Goal: Obtain resource: Download file/media

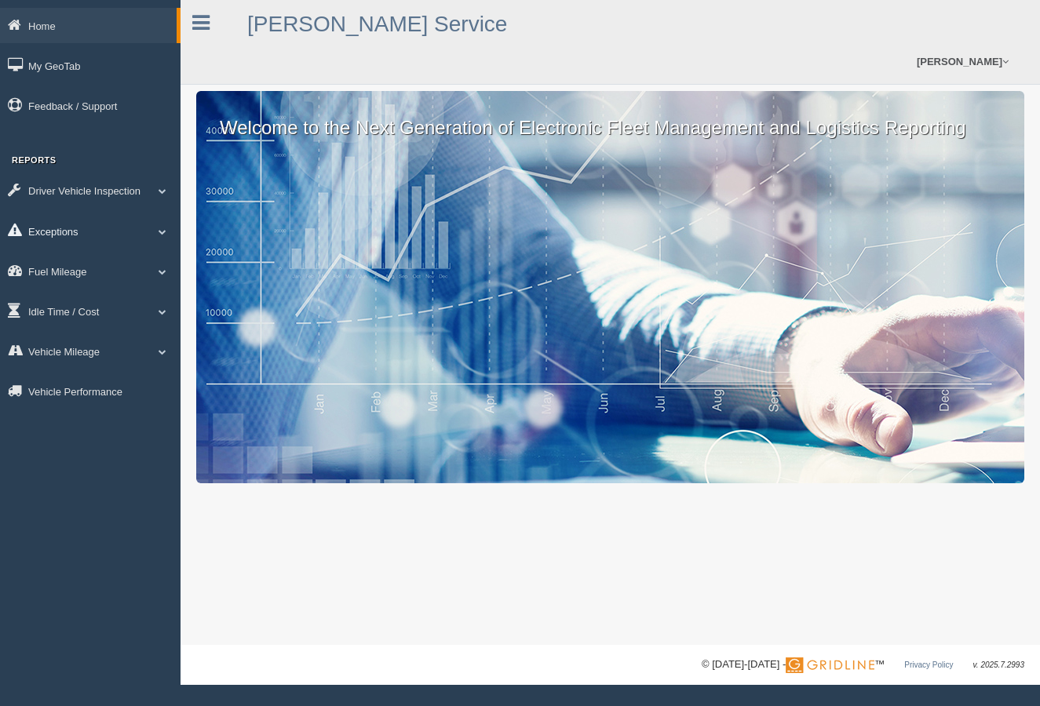
click at [64, 231] on link "Exceptions" at bounding box center [90, 230] width 180 height 35
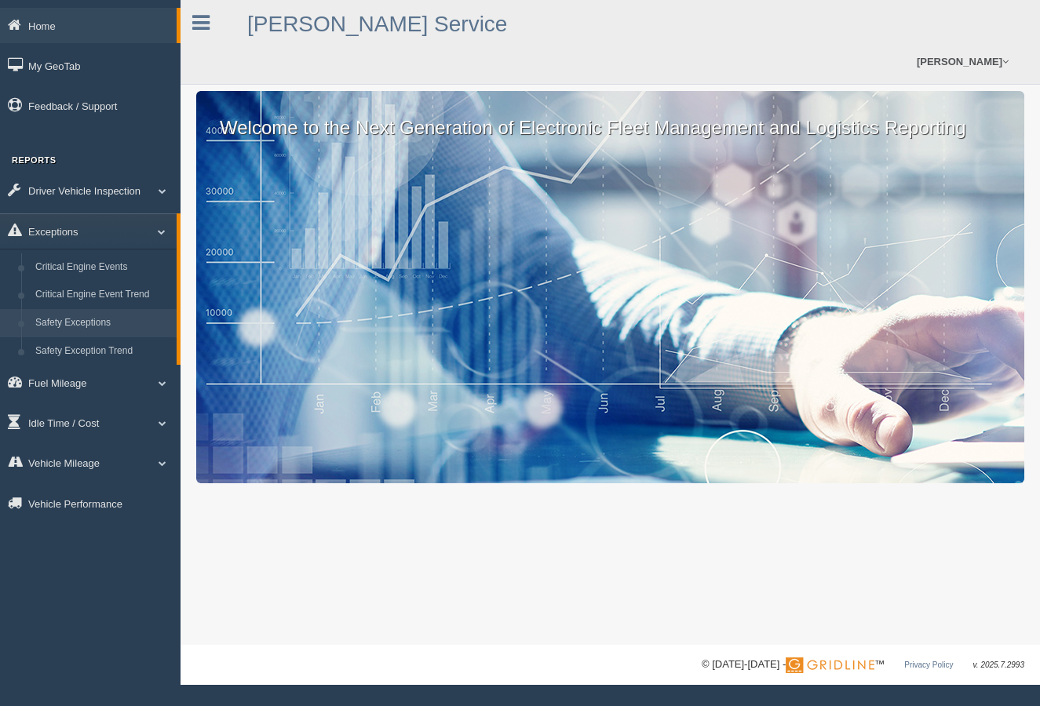
click at [84, 321] on link "Safety Exceptions" at bounding box center [102, 323] width 148 height 28
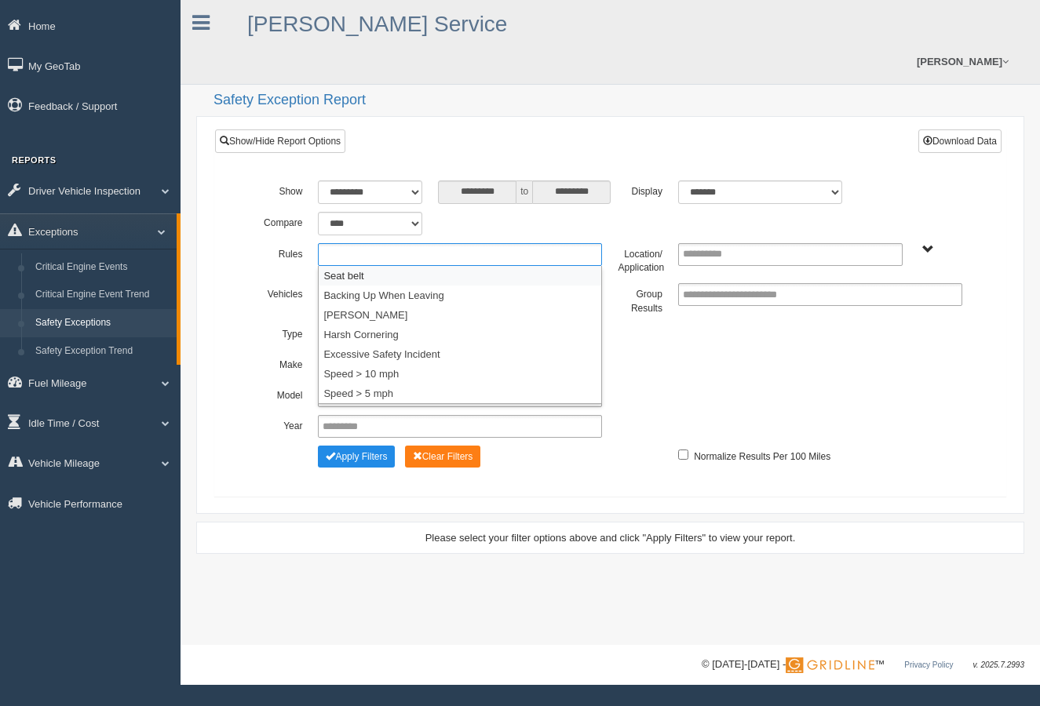
click at [520, 243] on ul at bounding box center [460, 254] width 284 height 23
click at [366, 266] on li "Seat belt" at bounding box center [460, 276] width 282 height 20
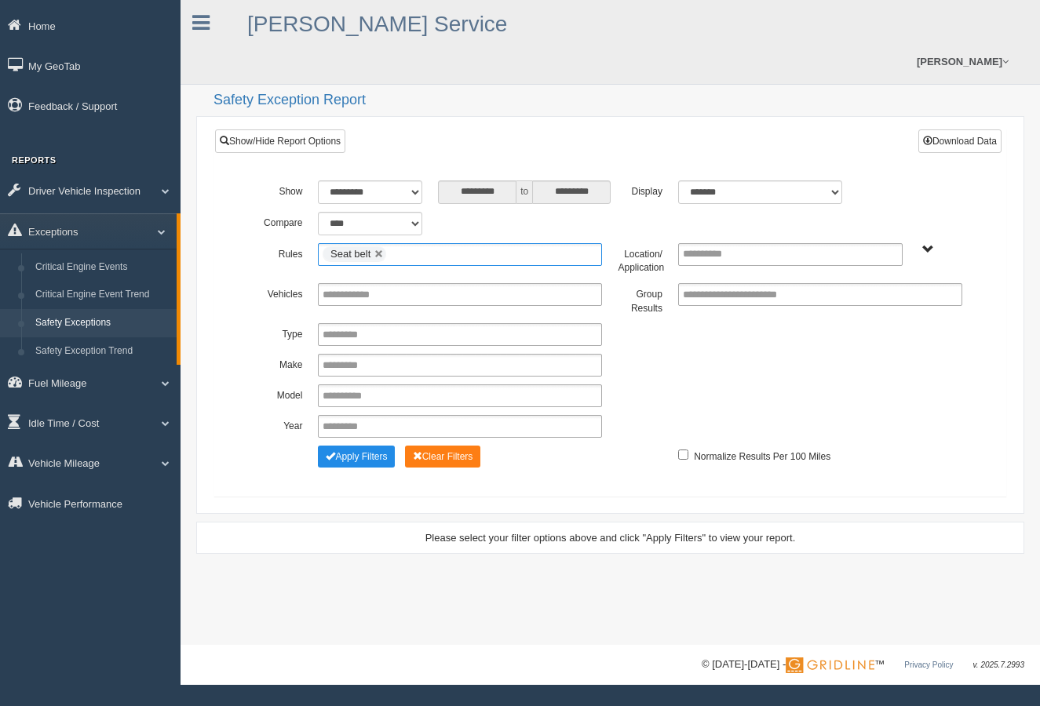
click at [446, 243] on ul "Seat belt" at bounding box center [460, 254] width 284 height 23
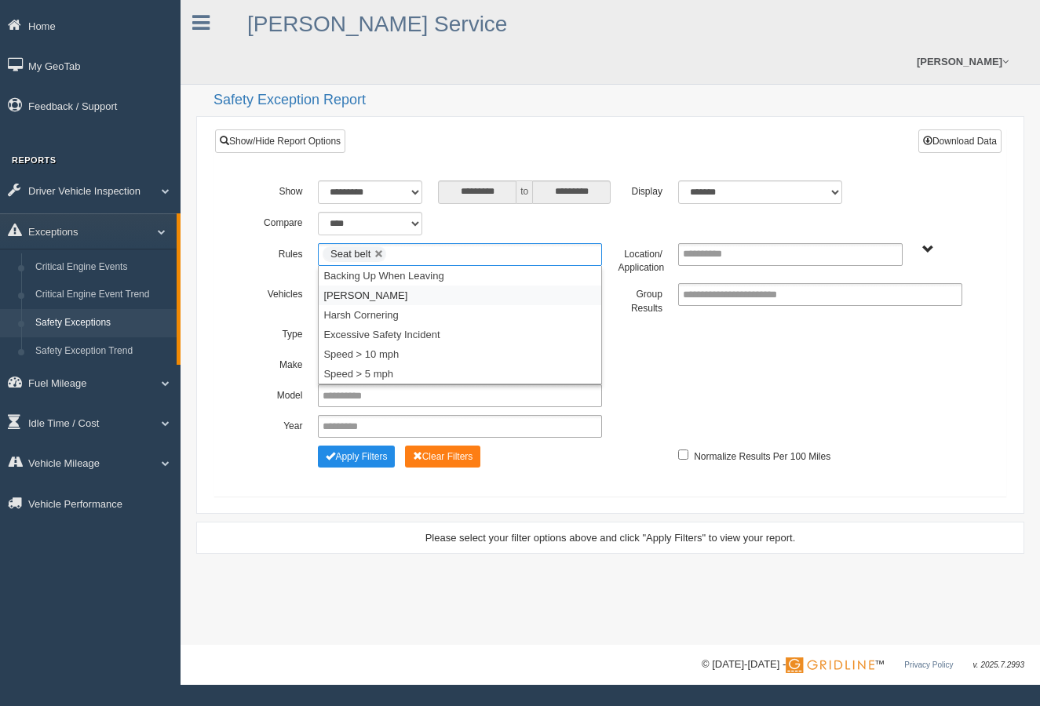
click at [402, 286] on li "[PERSON_NAME]" at bounding box center [460, 296] width 282 height 20
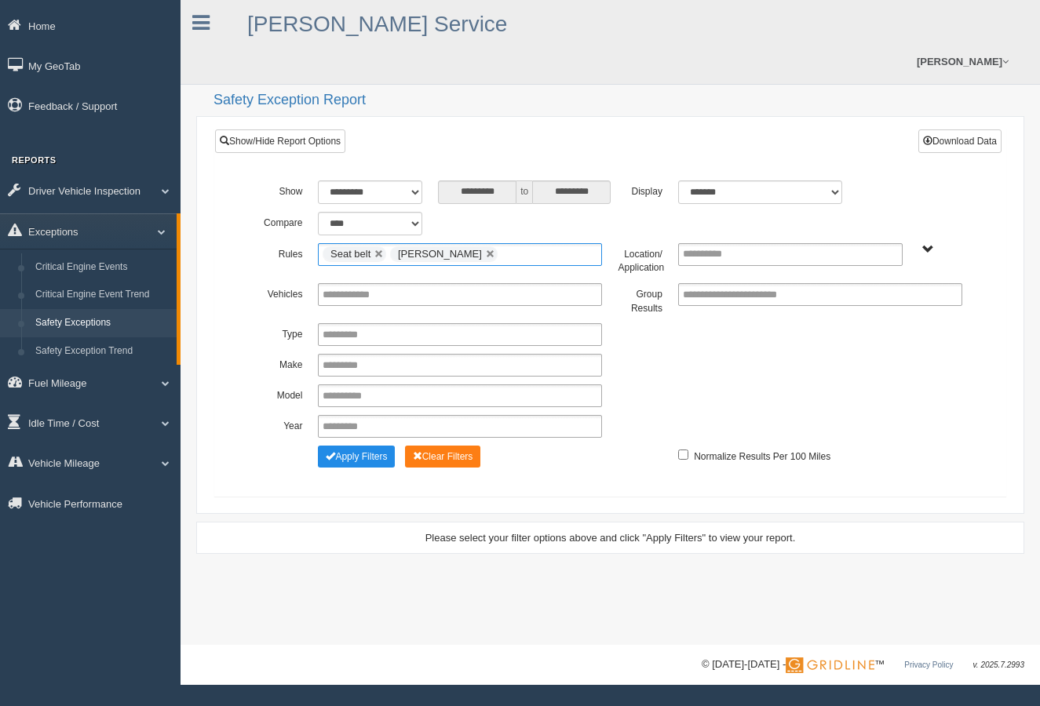
click at [530, 243] on ul "Seat belt Harsh Braking" at bounding box center [460, 254] width 284 height 23
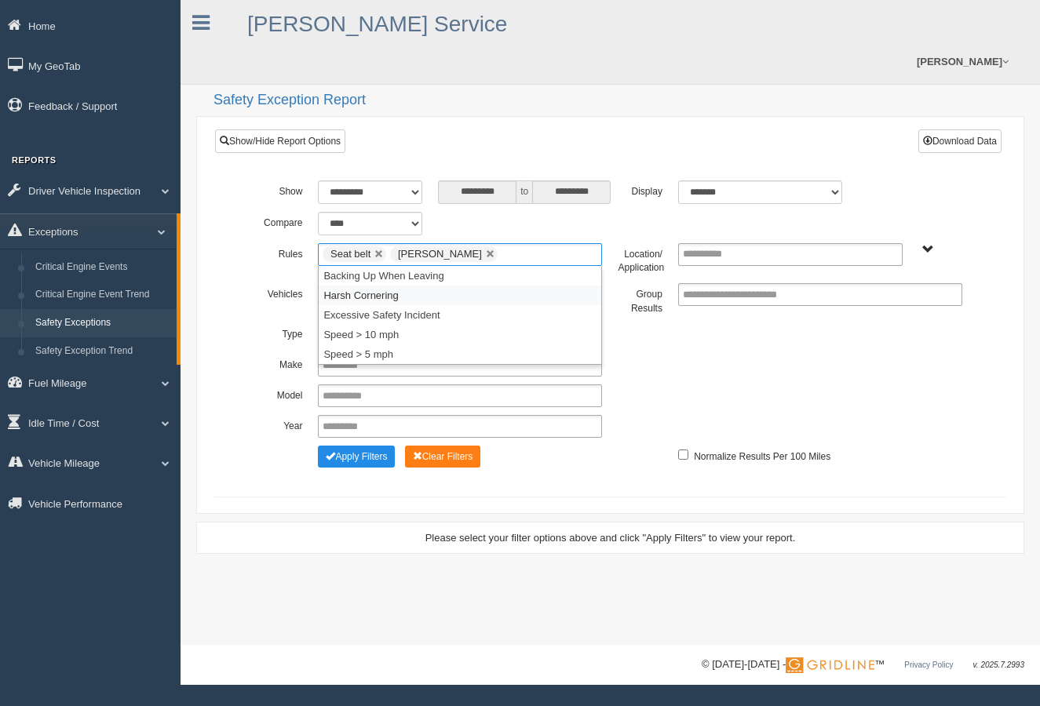
click at [400, 286] on li "Harsh Cornering" at bounding box center [460, 296] width 282 height 20
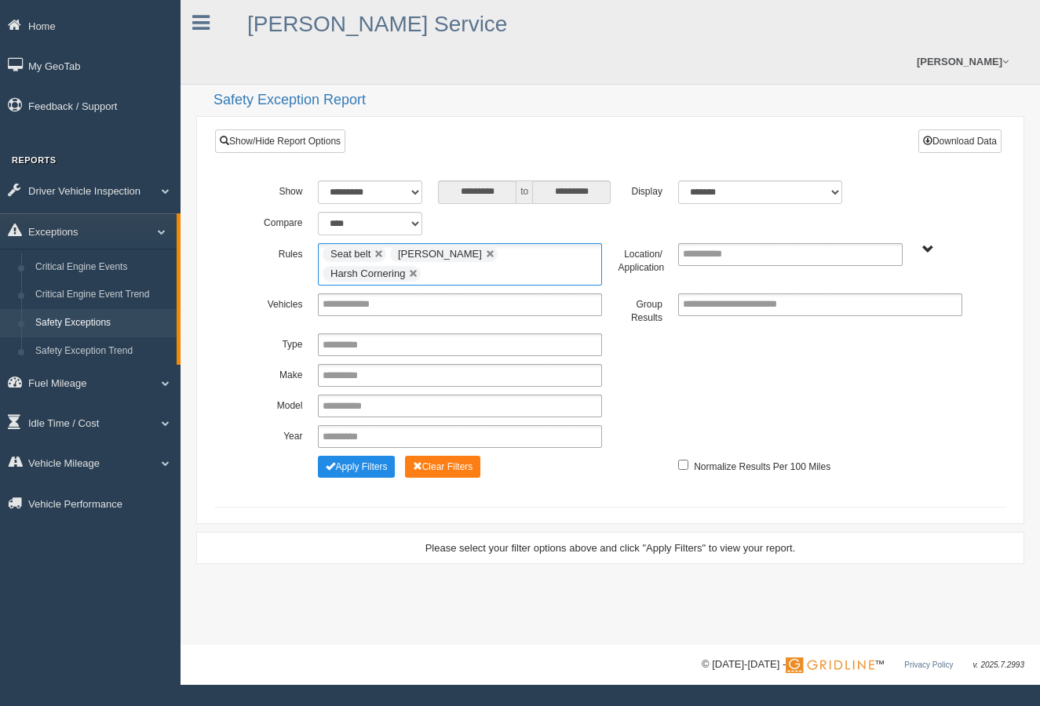
click at [574, 243] on ul "Seat belt Harsh Braking Harsh Cornering" at bounding box center [460, 264] width 284 height 42
click at [384, 325] on li "Speed > 10 mph" at bounding box center [460, 335] width 282 height 20
click at [924, 244] on span "B. Vehicle Class C. Emergency Response WTS-20-00 WTS-20-00 Mgr Vehicles WTS-40-…" at bounding box center [928, 250] width 12 height 12
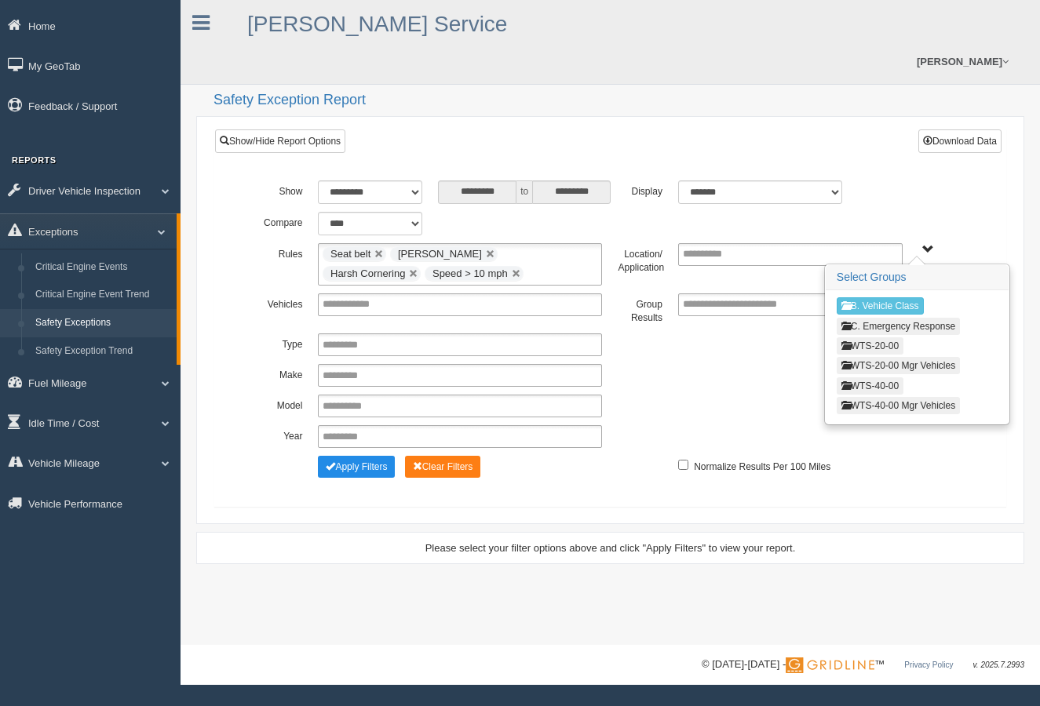
click at [892, 337] on button "WTS-20-00" at bounding box center [869, 345] width 67 height 17
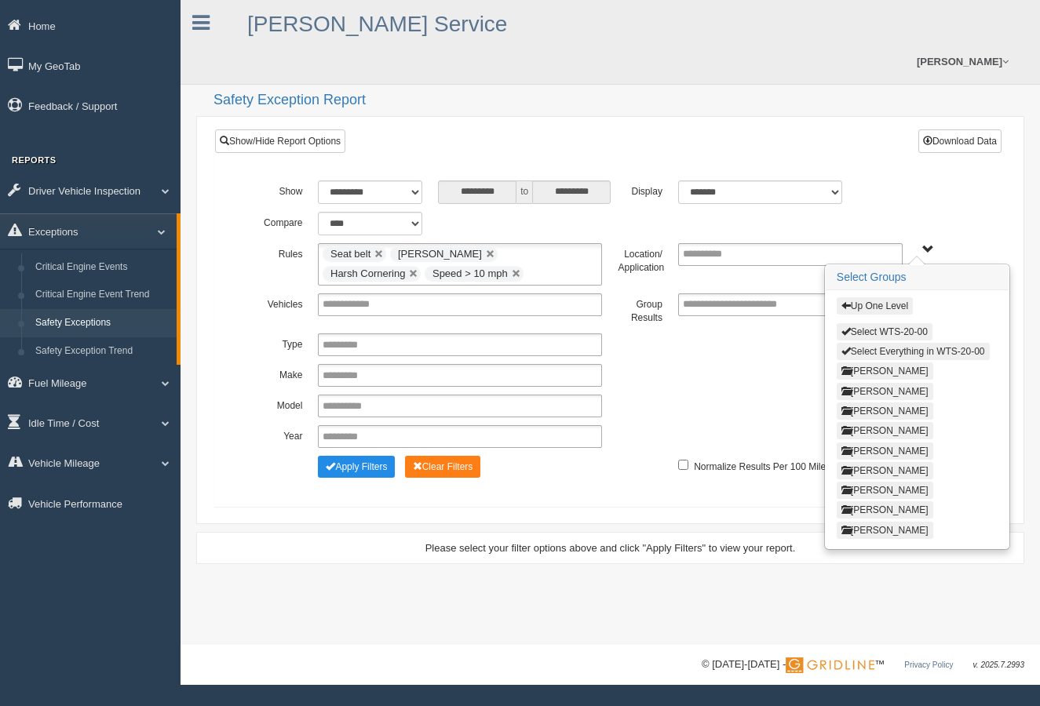
click at [966, 343] on button "Select Everything in WTS-20-00" at bounding box center [912, 351] width 153 height 17
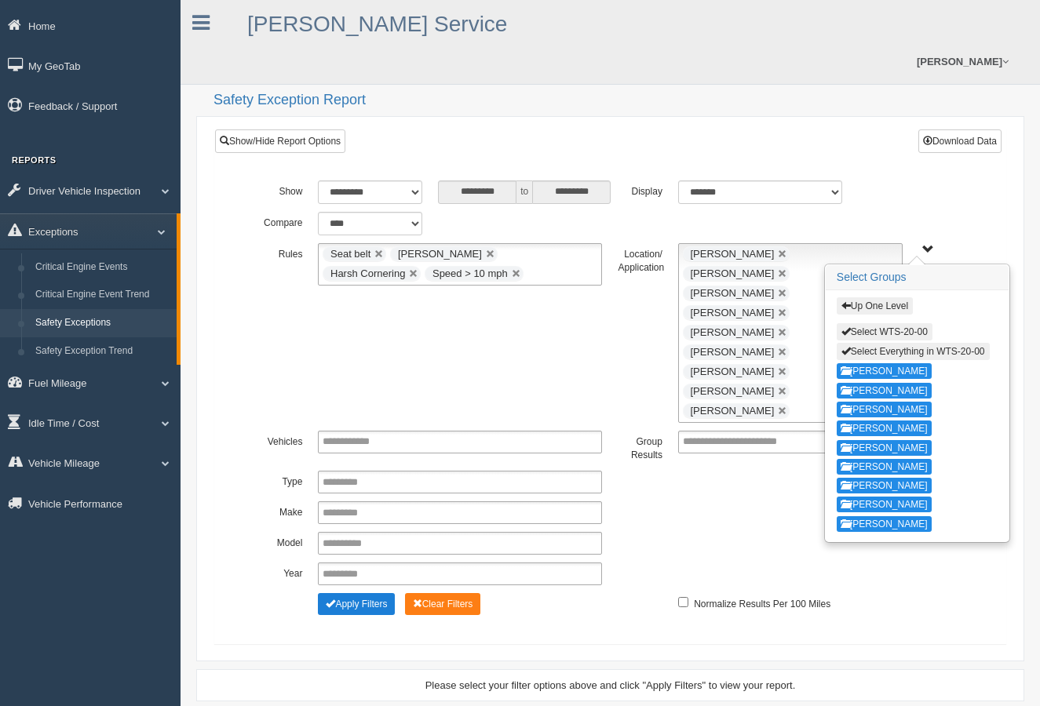
click at [358, 593] on button "Apply Filters" at bounding box center [356, 604] width 77 height 22
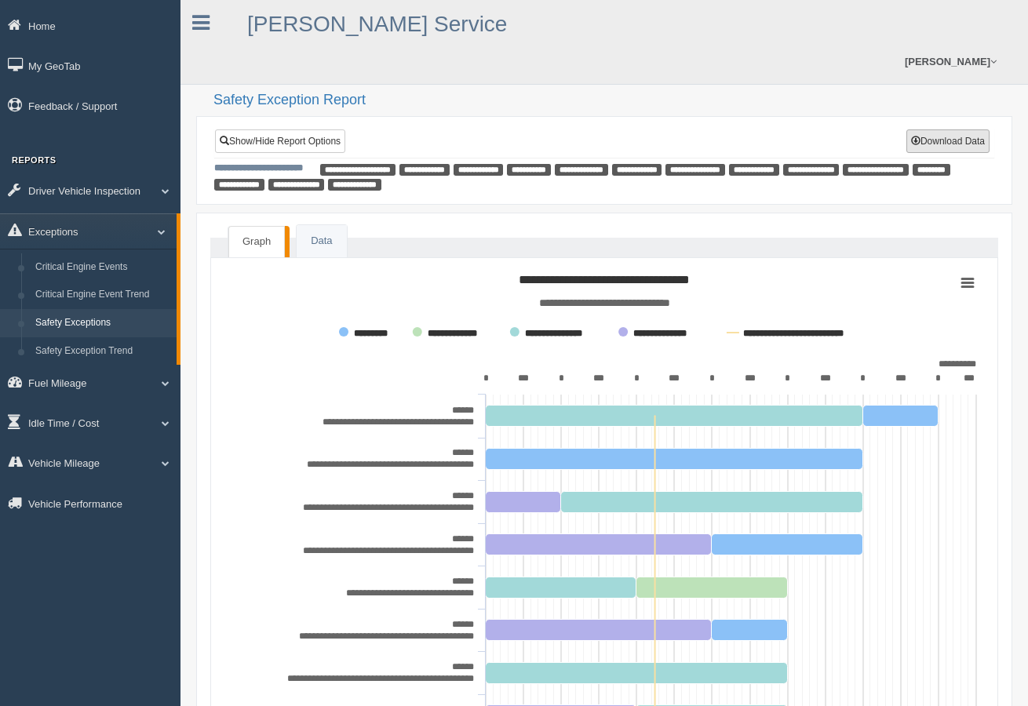
click at [960, 129] on button "Download Data" at bounding box center [947, 141] width 83 height 24
